Goal: Task Accomplishment & Management: Manage account settings

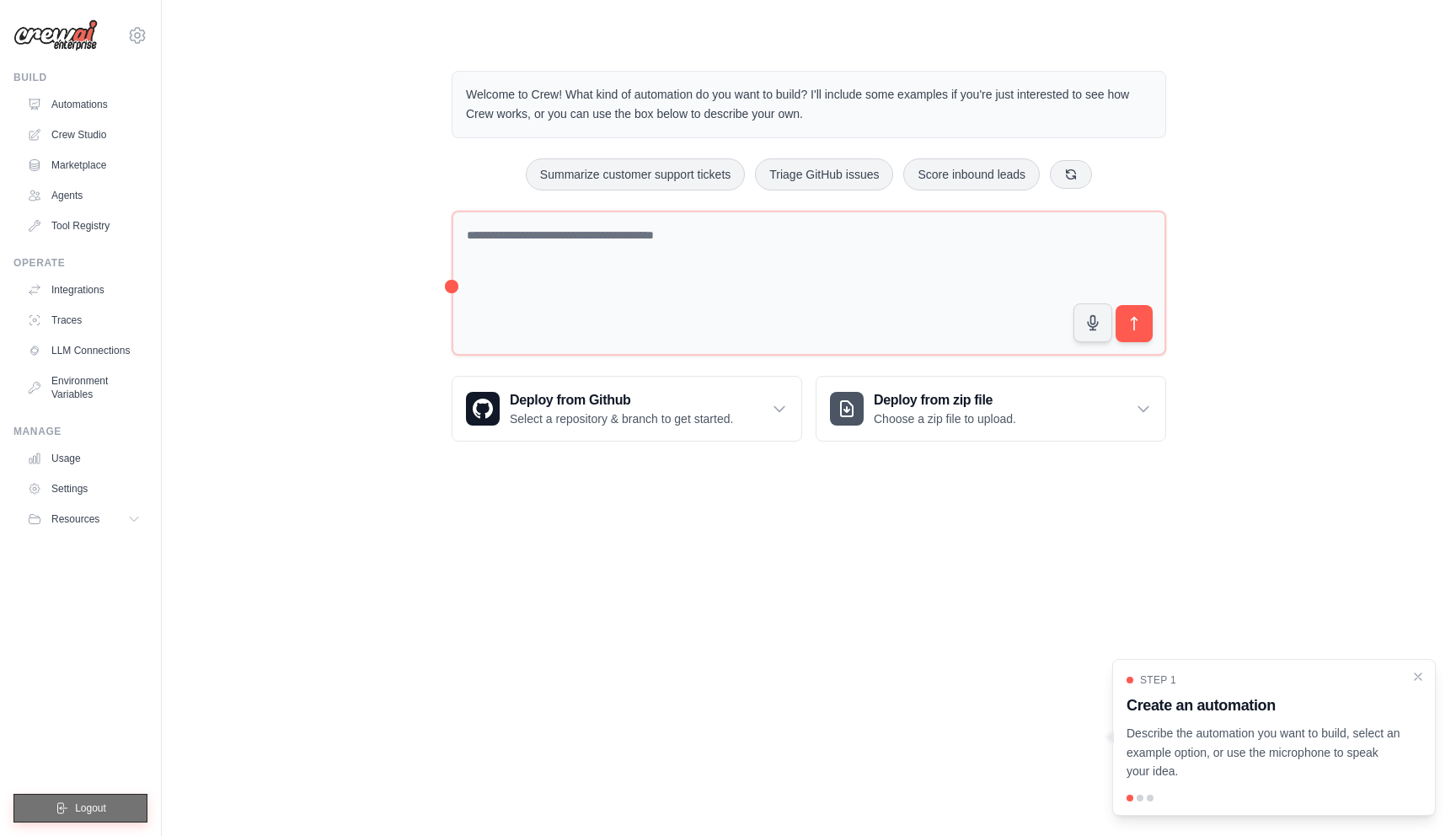
click at [97, 821] on button "Logout" at bounding box center [81, 808] width 134 height 29
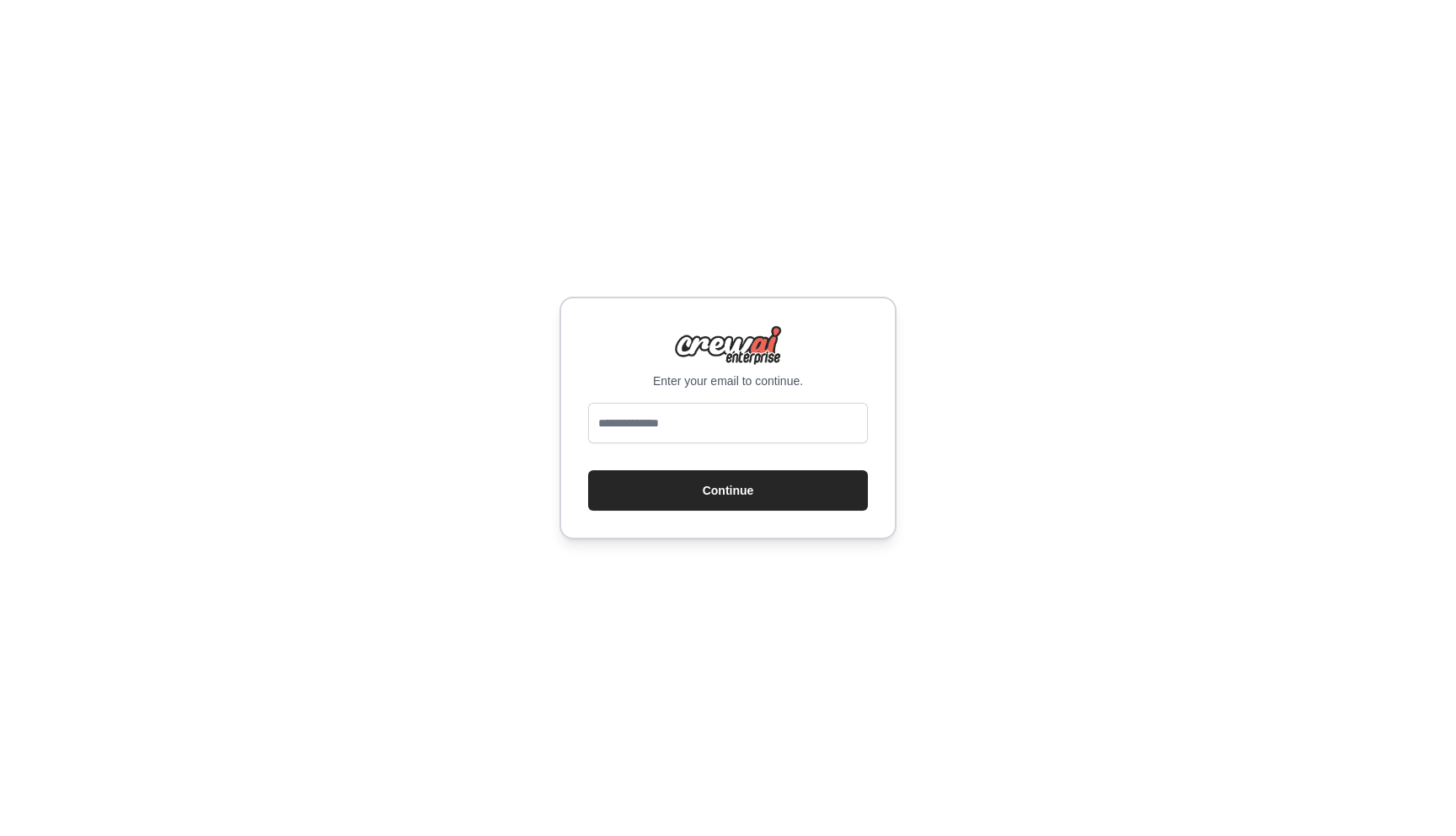
click at [1208, 357] on div "Enter your email to continue. Continue" at bounding box center [728, 418] width 1456 height 836
click at [746, 425] on input "email" at bounding box center [728, 424] width 280 height 41
click at [544, 342] on div "Enter your email to continue. Continue" at bounding box center [728, 418] width 1456 height 836
click at [1320, 129] on div "Enter your email to continue. Continue" at bounding box center [728, 418] width 1456 height 836
click at [696, 448] on div at bounding box center [728, 426] width 280 height 47
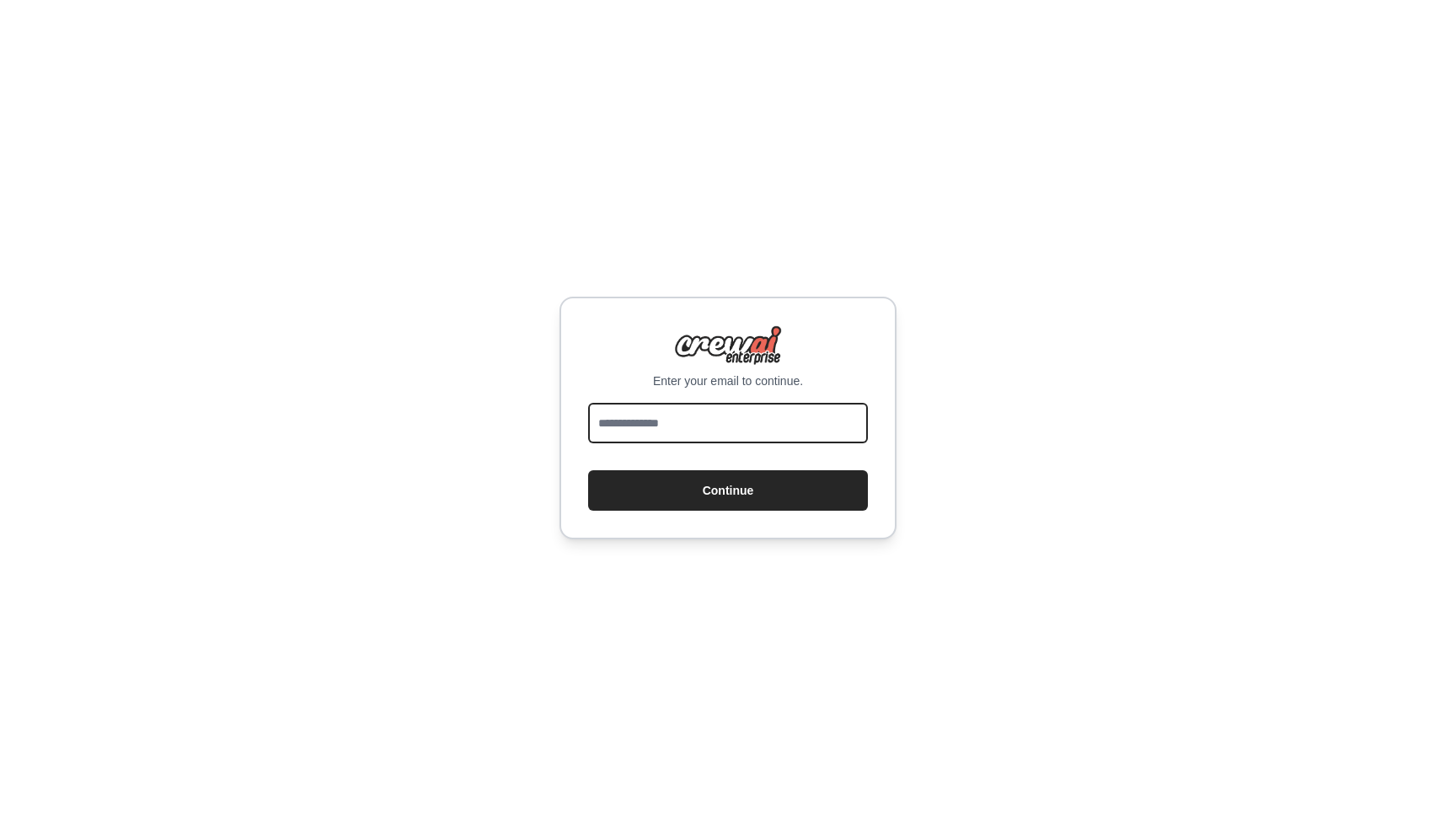
click at [699, 430] on input "email" at bounding box center [728, 424] width 280 height 41
click at [678, 429] on input "email" at bounding box center [728, 424] width 280 height 41
click at [731, 427] on input "email" at bounding box center [728, 424] width 280 height 41
type input "**********"
click at [588, 470] on button "Continue" at bounding box center [728, 490] width 280 height 41
